Goal: Task Accomplishment & Management: Complete application form

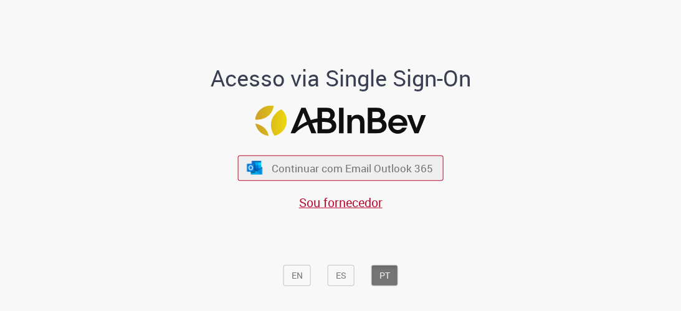
click at [536, 131] on div "Acesso via Single Sign-On Continuar com Email Outlook 365 Sou fornecedor EN ES …" at bounding box center [341, 161] width 604 height 308
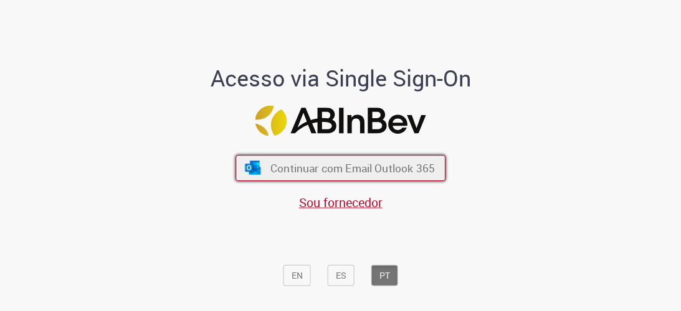
click at [354, 176] on button "Continuar com Email Outlook 365" at bounding box center [340, 168] width 210 height 26
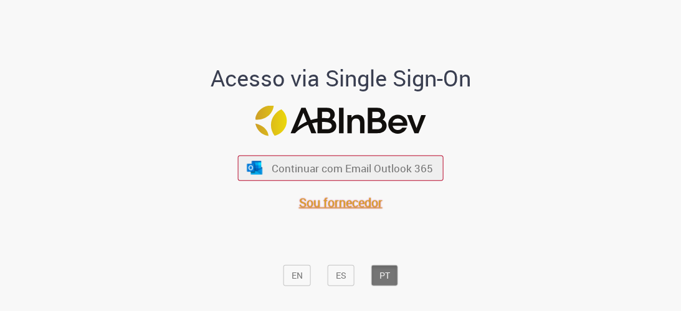
click at [351, 207] on span "Sou fornecedor" at bounding box center [340, 202] width 83 height 17
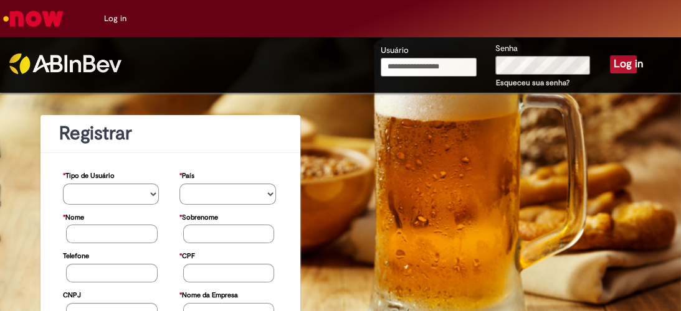
type input "**********"
click at [617, 62] on button "Log in" at bounding box center [623, 63] width 27 height 17
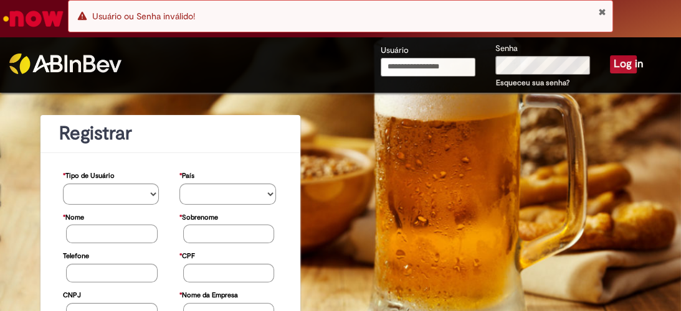
click at [452, 65] on input "Usuário" at bounding box center [427, 67] width 95 height 19
type input "**********"
click at [610, 61] on button "Log in" at bounding box center [623, 63] width 27 height 17
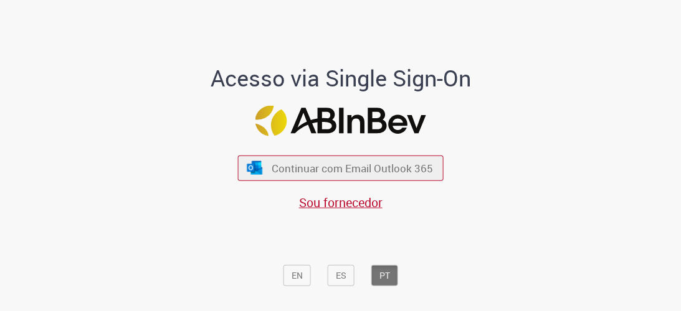
drag, startPoint x: 667, startPoint y: 0, endPoint x: 104, endPoint y: 39, distance: 564.3
click at [104, 39] on div "Acesso via Single Sign-On Continuar com Email Outlook 365 Sou fornecedor EN ES …" at bounding box center [341, 161] width 604 height 308
drag, startPoint x: 673, startPoint y: 0, endPoint x: 461, endPoint y: 22, distance: 212.2
click at [461, 22] on div "Acesso via Single Sign-On Continuar com Email Outlook 365 Sou fornecedor EN ES …" at bounding box center [340, 161] width 302 height 308
